Goal: Obtain resource: Download file/media

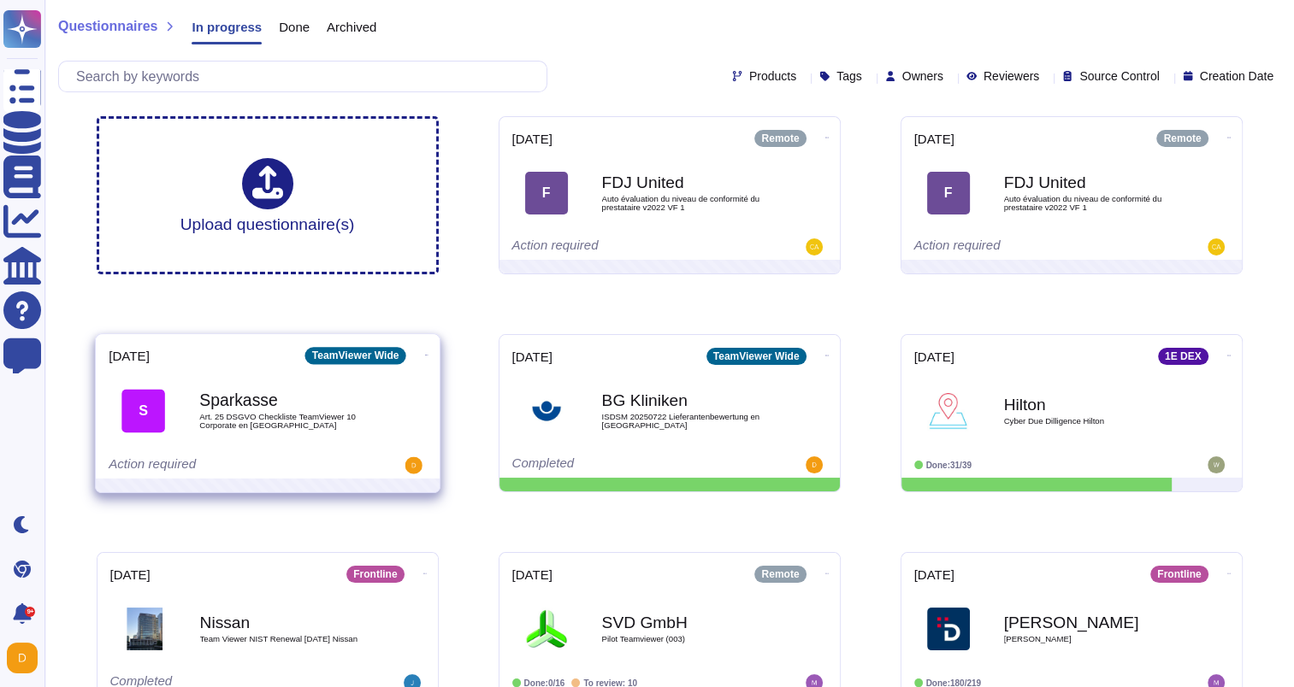
click at [280, 414] on span "Art. 25 DSGVO Checkliste TeamViewer 10 Corporate en [GEOGRAPHIC_DATA]" at bounding box center [285, 421] width 173 height 16
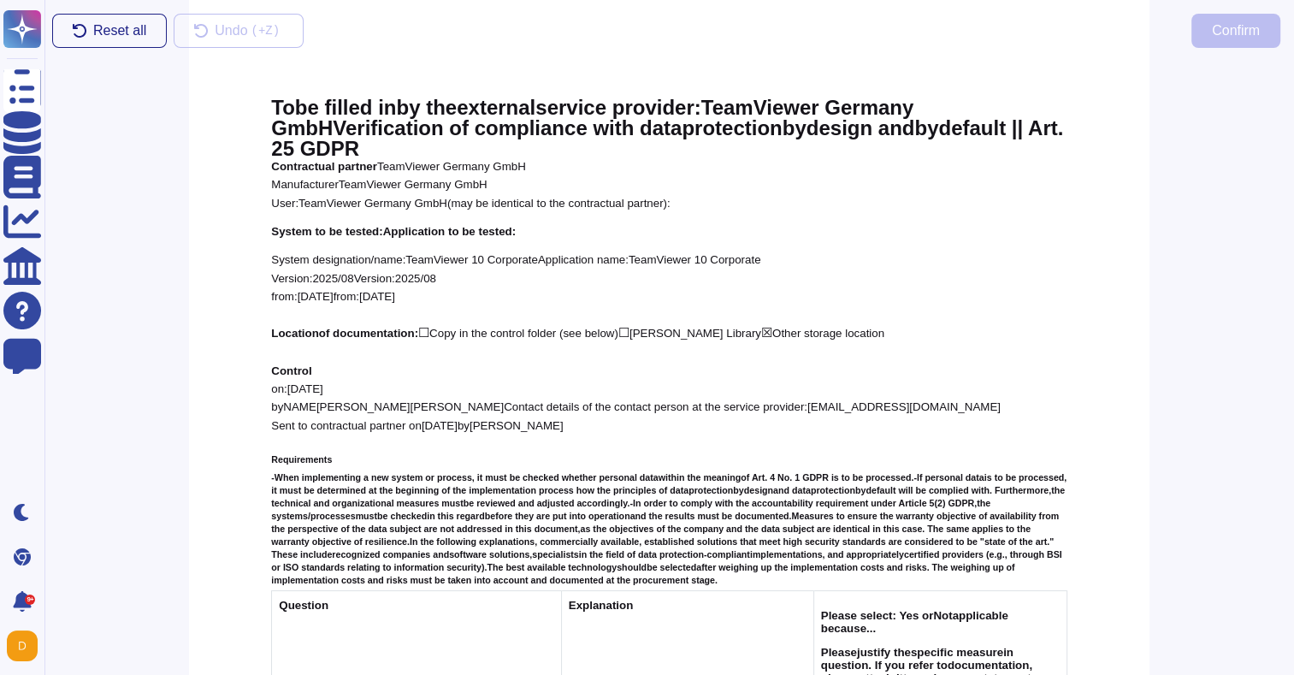
click at [880, 56] on div "Reset all Undo ( +Z) Confirm" at bounding box center [665, 31] width 1255 height 62
